Goal: Use online tool/utility: Utilize a website feature to perform a specific function

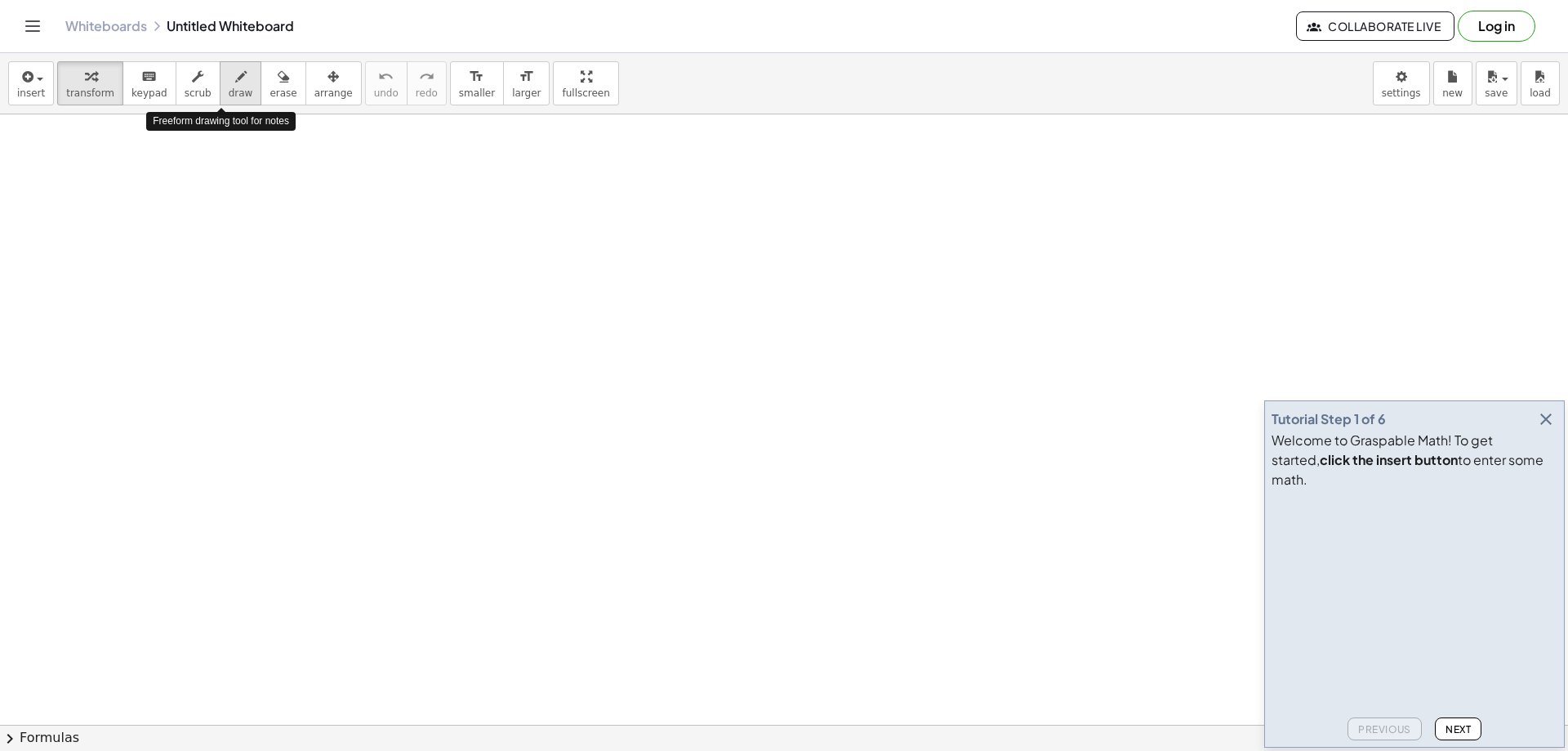
click at [228, 98] on span "draw" at bounding box center [241, 93] width 24 height 11
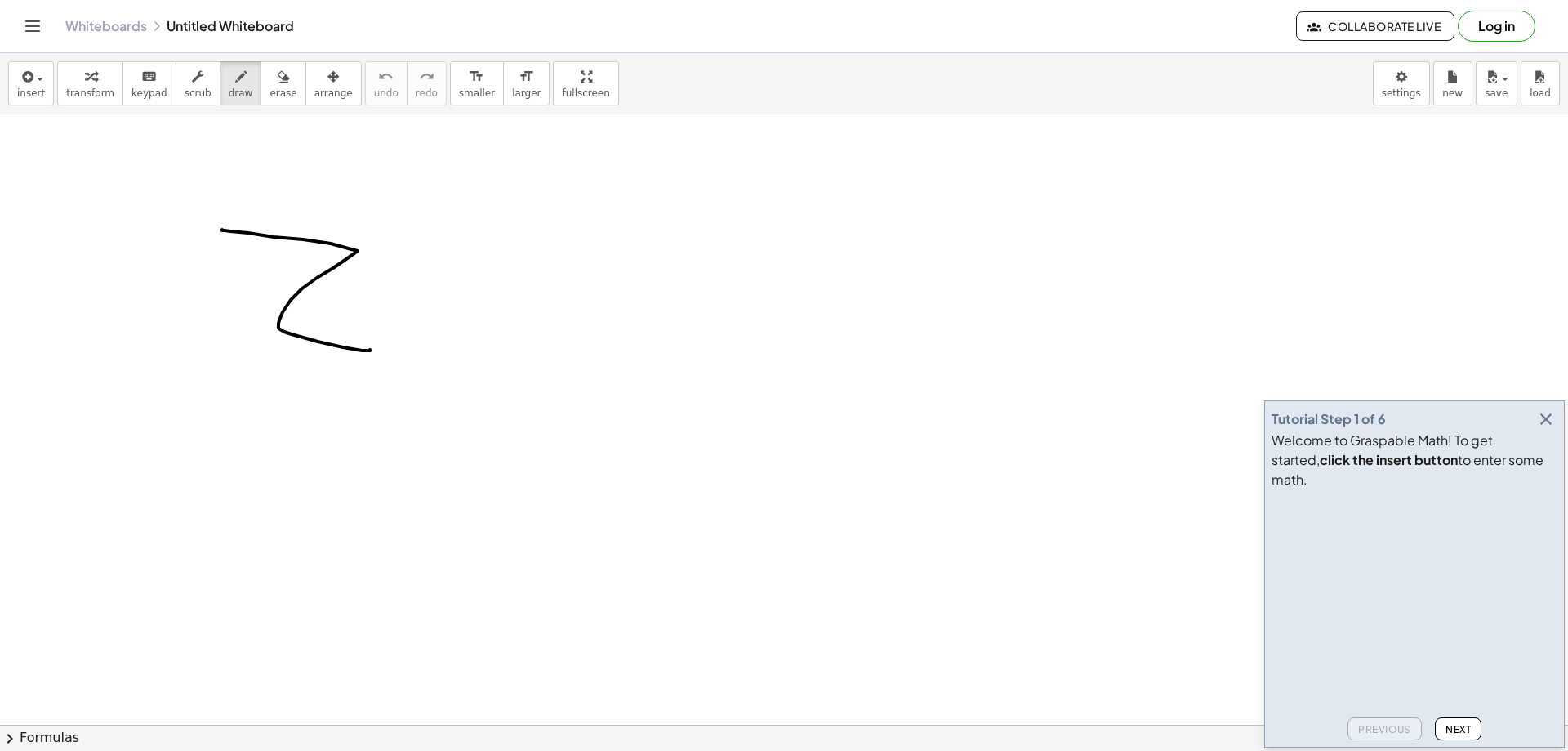
drag, startPoint x: 225, startPoint y: 230, endPoint x: 370, endPoint y: 349, distance: 187.6
click at [28, 80] on icon "button" at bounding box center [26, 77] width 15 height 20
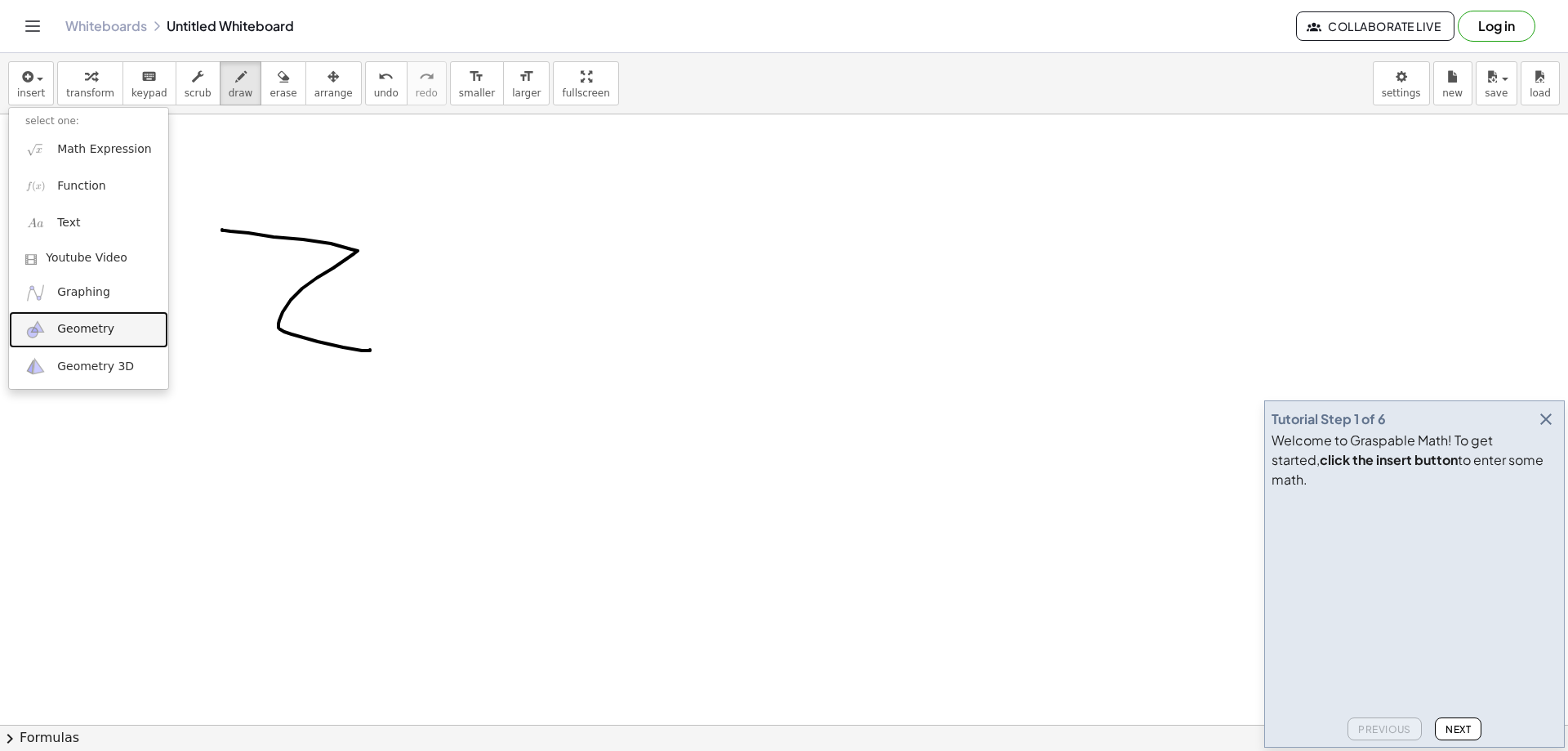
click at [82, 331] on span "Geometry" at bounding box center [85, 329] width 57 height 16
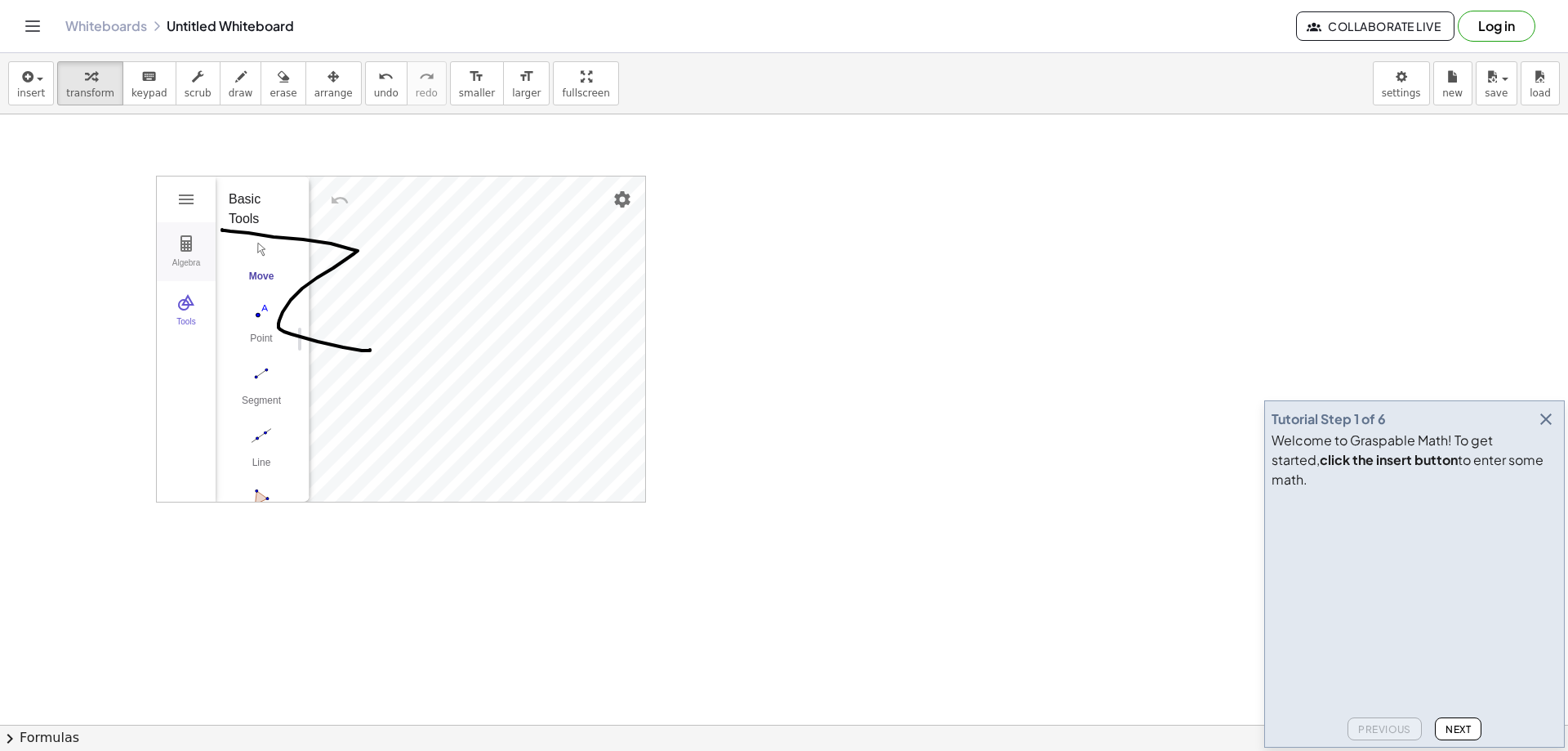
click at [189, 246] on img "Geometry" at bounding box center [185, 243] width 20 height 20
click at [185, 306] on img "Geometry" at bounding box center [185, 302] width 20 height 20
click at [186, 248] on img "Geometry" at bounding box center [185, 243] width 20 height 20
click at [183, 310] on img "Geometry" at bounding box center [185, 302] width 20 height 20
click at [630, 201] on img "Settings" at bounding box center [622, 199] width 20 height 20
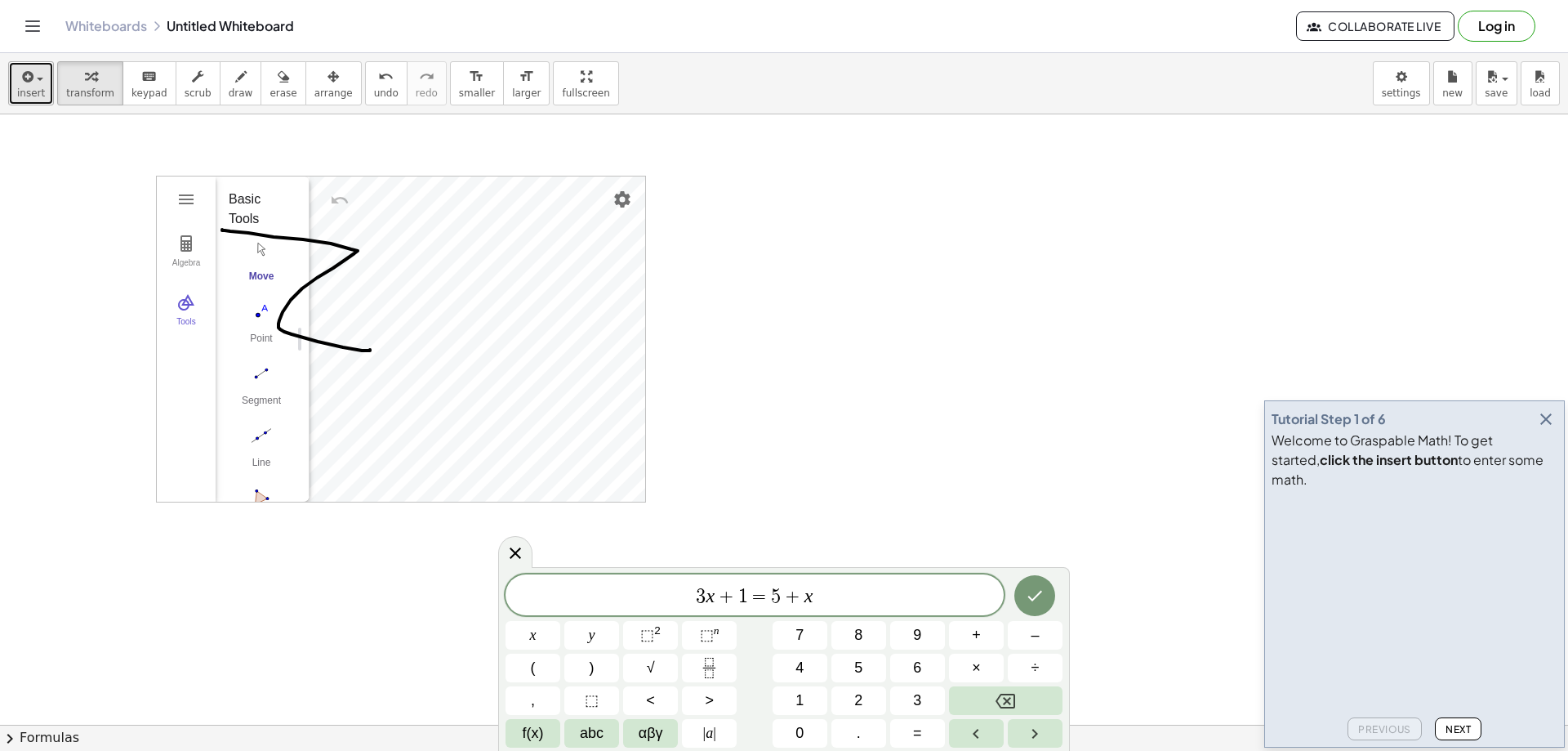
click at [31, 87] on span "insert" at bounding box center [31, 93] width 28 height 11
